Goal: Information Seeking & Learning: Stay updated

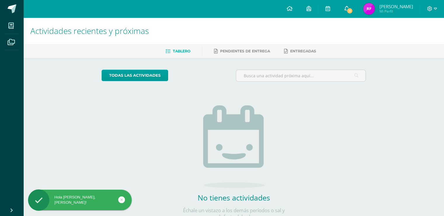
click at [353, 9] on span "1" at bounding box center [350, 11] width 6 height 6
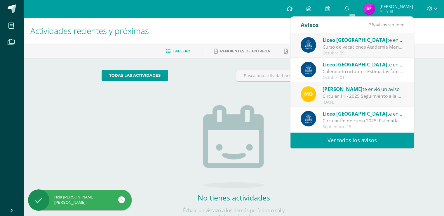
click at [353, 46] on div "Curso de vacaciones Academia Marista: Estimadas familias [DEMOGRAPHIC_DATA] les…" at bounding box center [363, 47] width 81 height 7
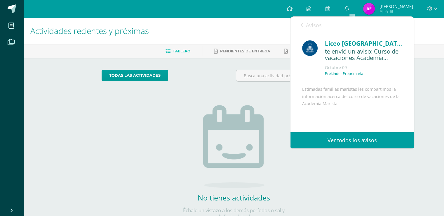
click at [353, 140] on link "Ver todos los avisos" at bounding box center [353, 140] width 124 height 16
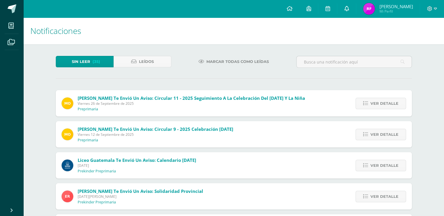
click at [349, 11] on icon at bounding box center [346, 8] width 5 height 5
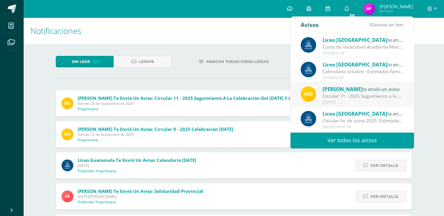
click at [347, 47] on div "Curso de vacaciones Academia Marista: Estimadas familias [DEMOGRAPHIC_DATA] les…" at bounding box center [363, 47] width 81 height 7
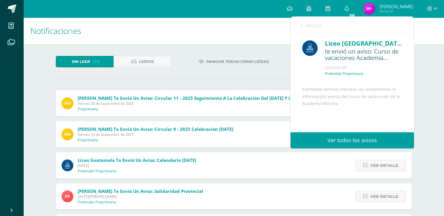
click at [333, 139] on link "Ver todos los avisos" at bounding box center [353, 140] width 124 height 16
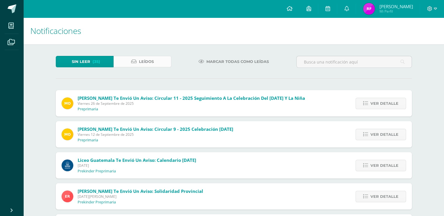
click at [150, 63] on span "Leídos" at bounding box center [146, 61] width 15 height 11
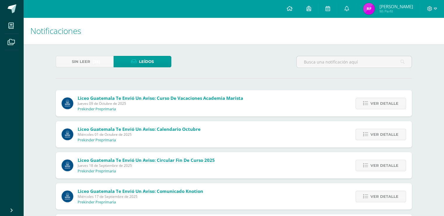
click at [150, 63] on span "Leídos" at bounding box center [146, 61] width 15 height 11
click at [184, 103] on span "Jueves 09 de Octubre de 2025" at bounding box center [161, 103] width 166 height 5
click at [374, 101] on span "Ver detalle" at bounding box center [385, 103] width 28 height 11
click at [389, 101] on span "Ver detalle" at bounding box center [385, 103] width 28 height 11
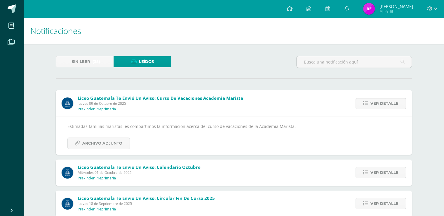
click at [113, 136] on div "Estimadas familias maristas les compartimos la información acerca del curso de …" at bounding box center [233, 135] width 333 height 26
click at [112, 141] on span "Archivo Adjunto" at bounding box center [102, 143] width 40 height 11
click at [400, 170] on link "Ver detalle" at bounding box center [381, 171] width 51 height 11
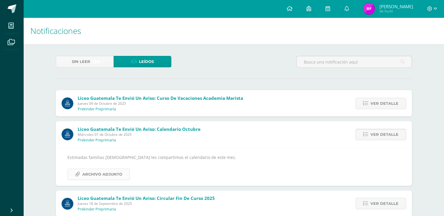
click at [119, 176] on span "Archivo Adjunto" at bounding box center [102, 174] width 40 height 11
click at [428, 9] on icon at bounding box center [430, 8] width 5 height 5
